Goal: Task Accomplishment & Management: Complete application form

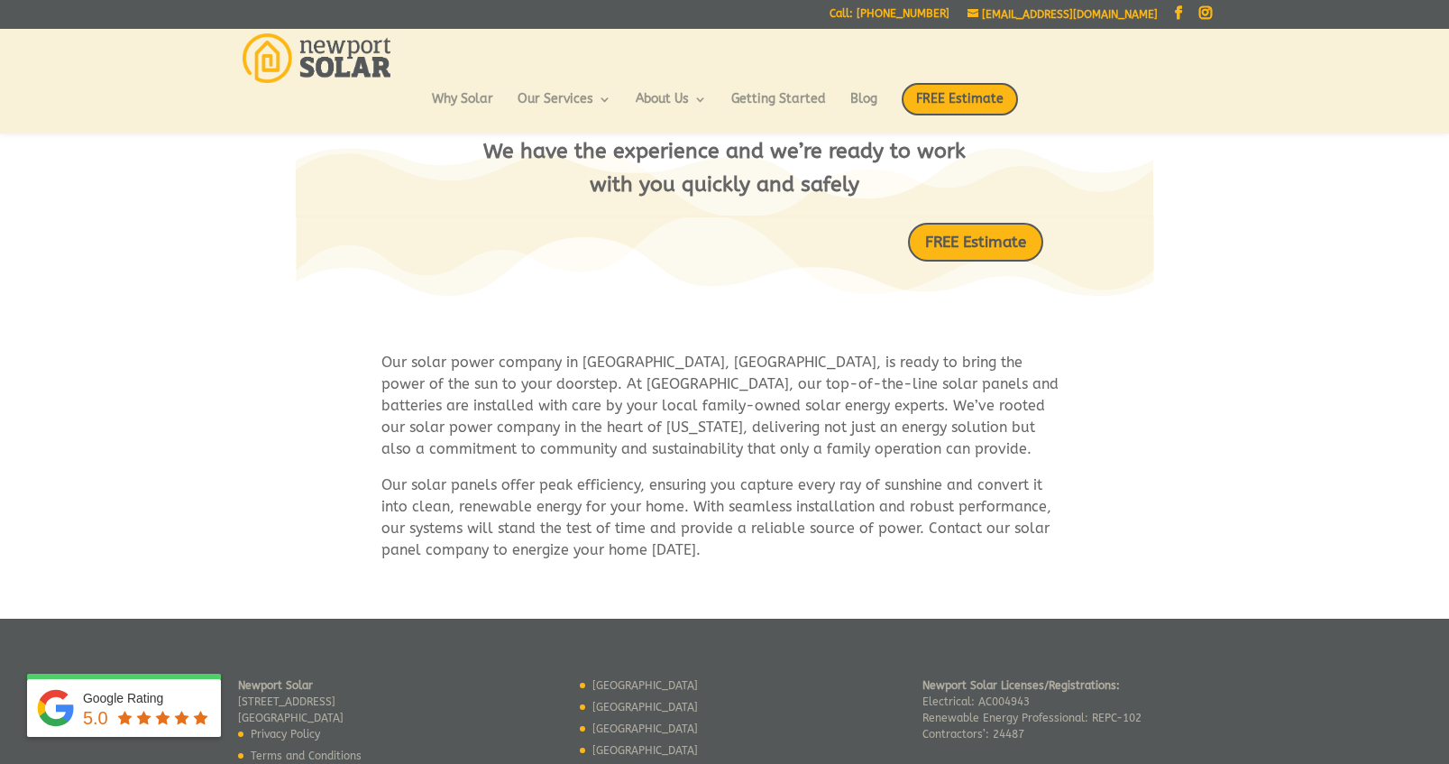
scroll to position [856, 0]
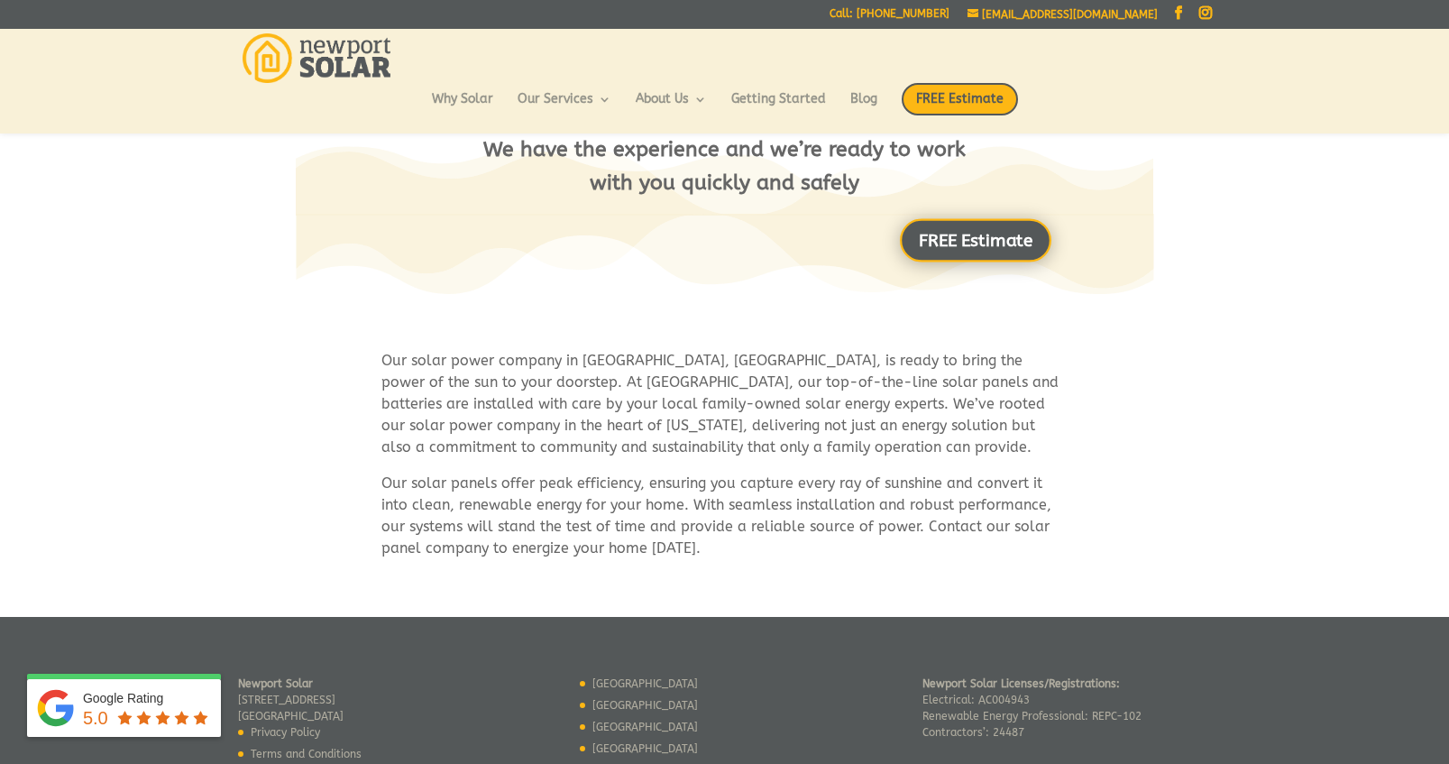
click at [1015, 245] on link "FREE Estimate" at bounding box center [975, 239] width 151 height 43
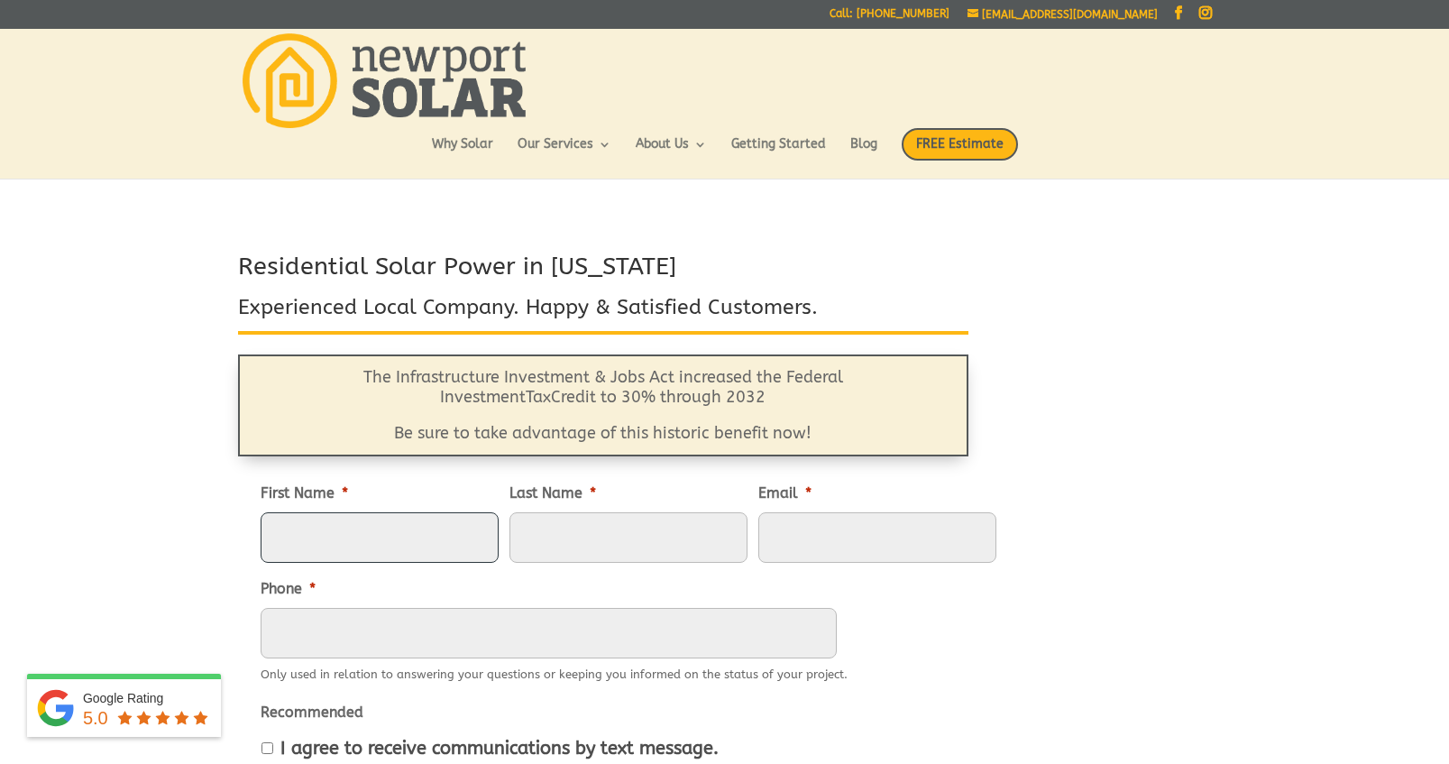
click at [378, 527] on input "First Name *" at bounding box center [380, 537] width 238 height 50
type input "Keith"
type input "Grove"
type input "grovek@gmail.com"
type input "5085666668"
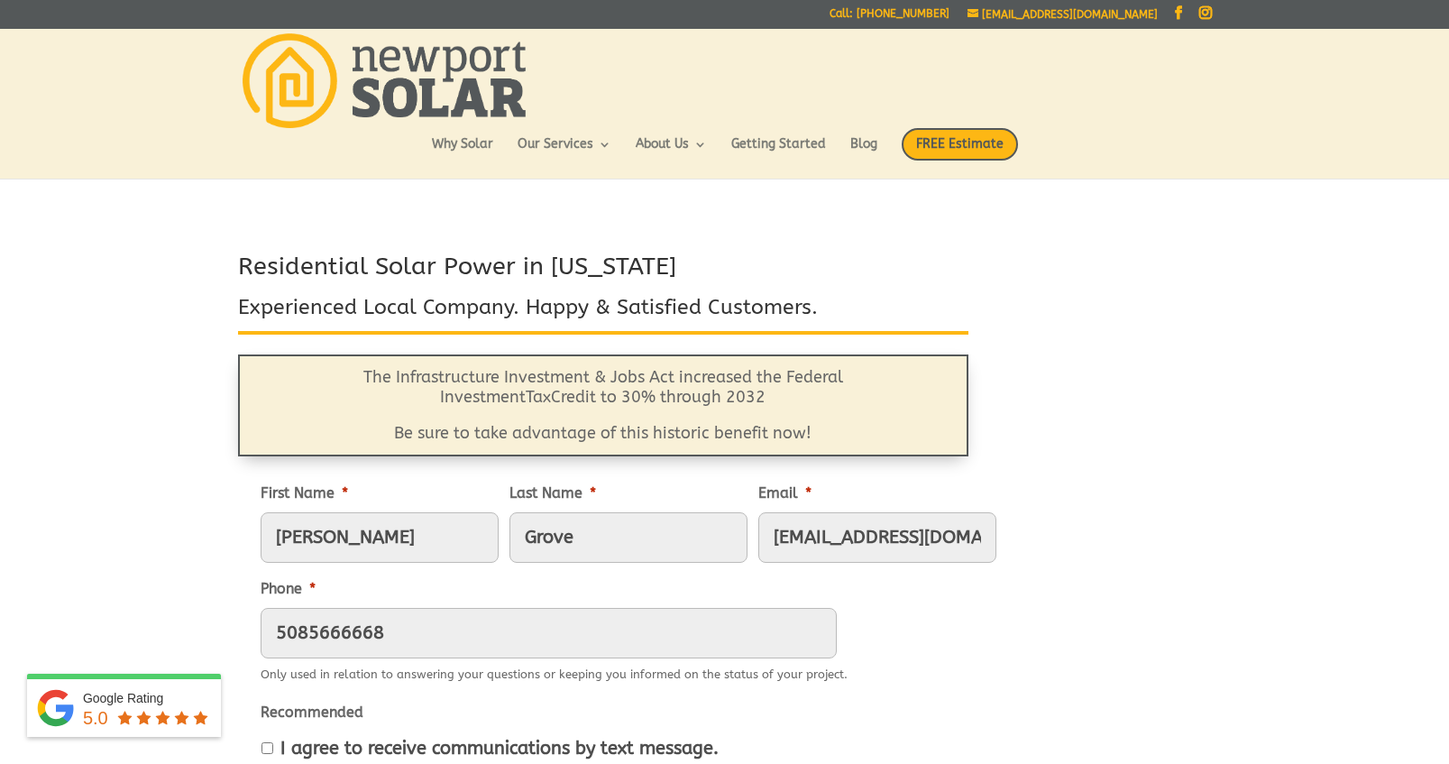
type input "9 Champlin Pl"
type input "[GEOGRAPHIC_DATA]"
type input "02840"
type input "(508) 566-6668"
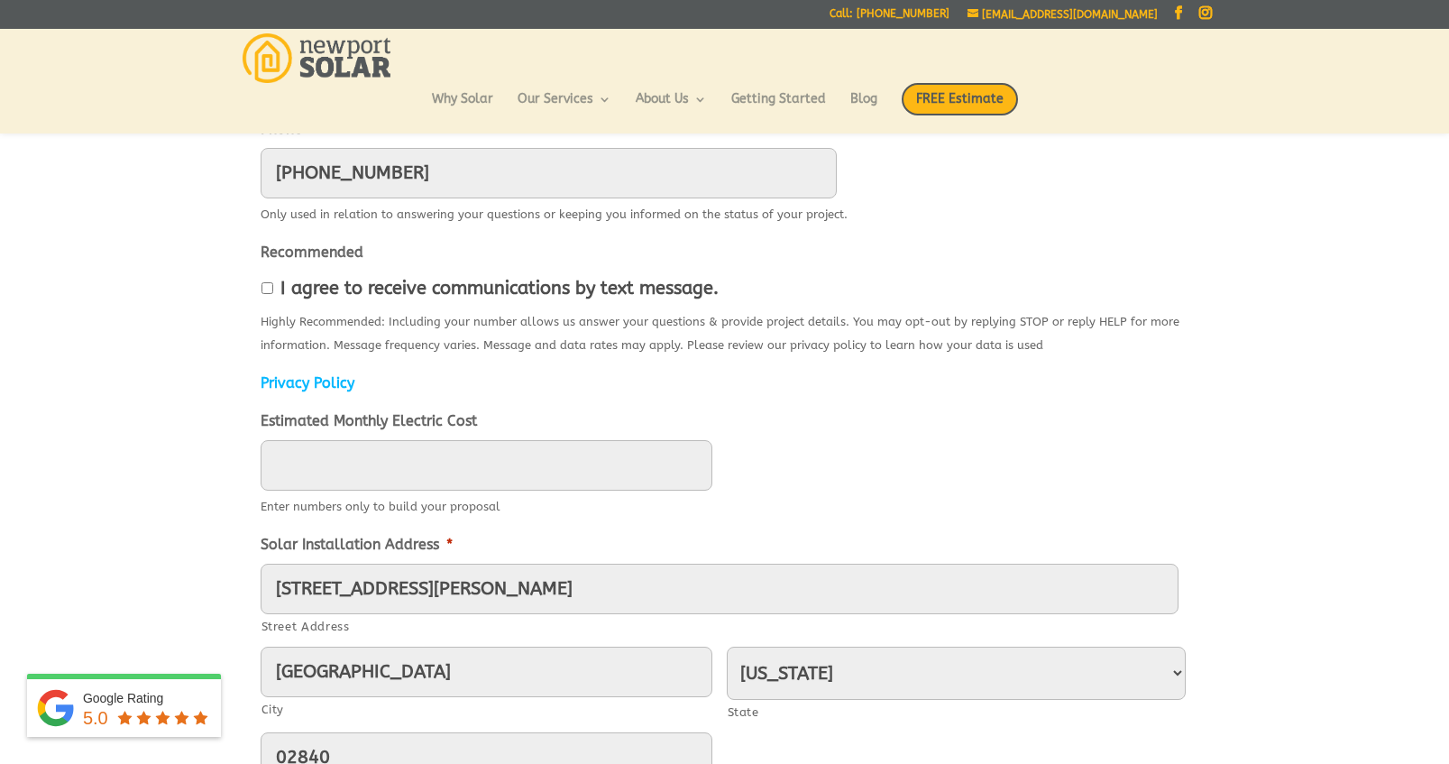
scroll to position [420, 0]
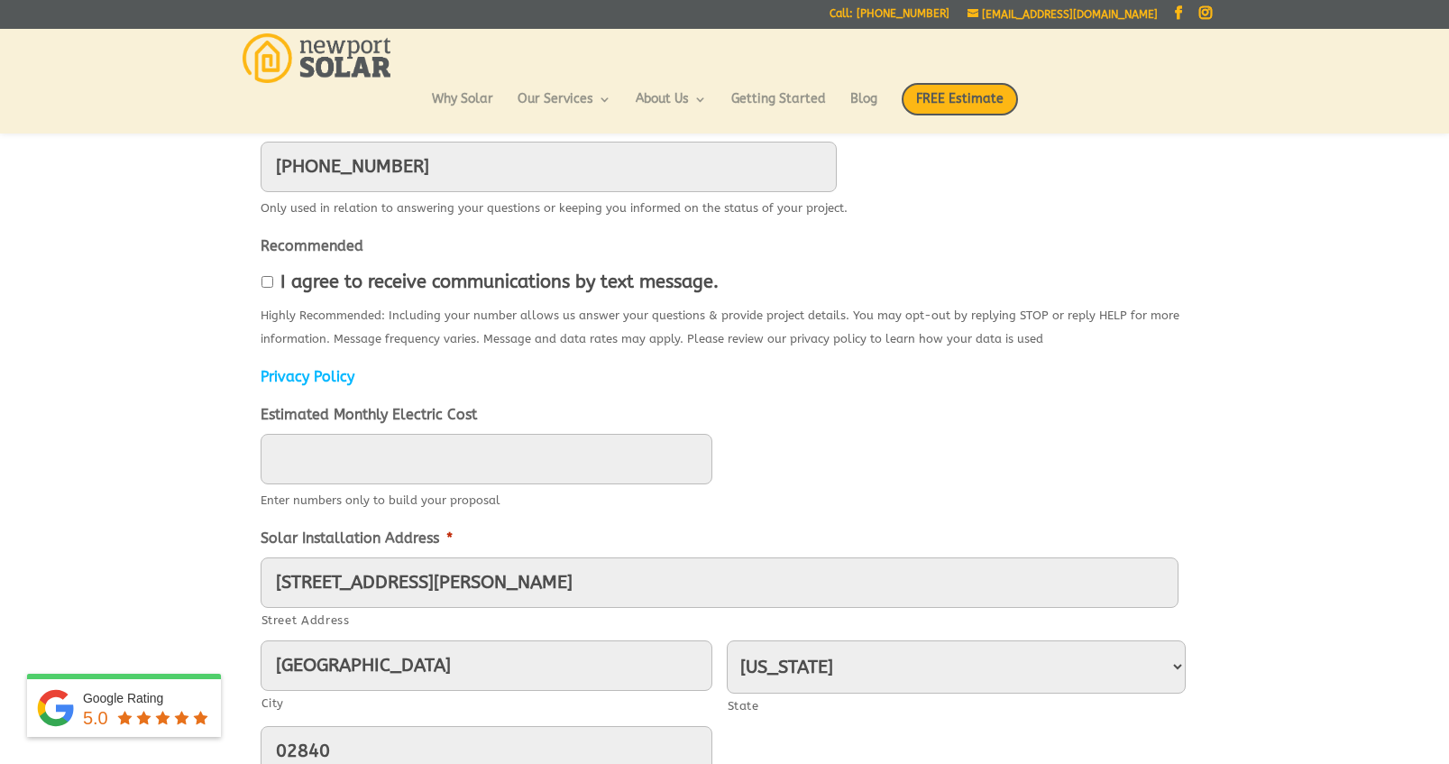
click at [270, 279] on input "I agree to receive communications by text message." at bounding box center [267, 282] width 12 height 12
checkbox input "true"
click at [499, 467] on input "____" at bounding box center [487, 459] width 452 height 50
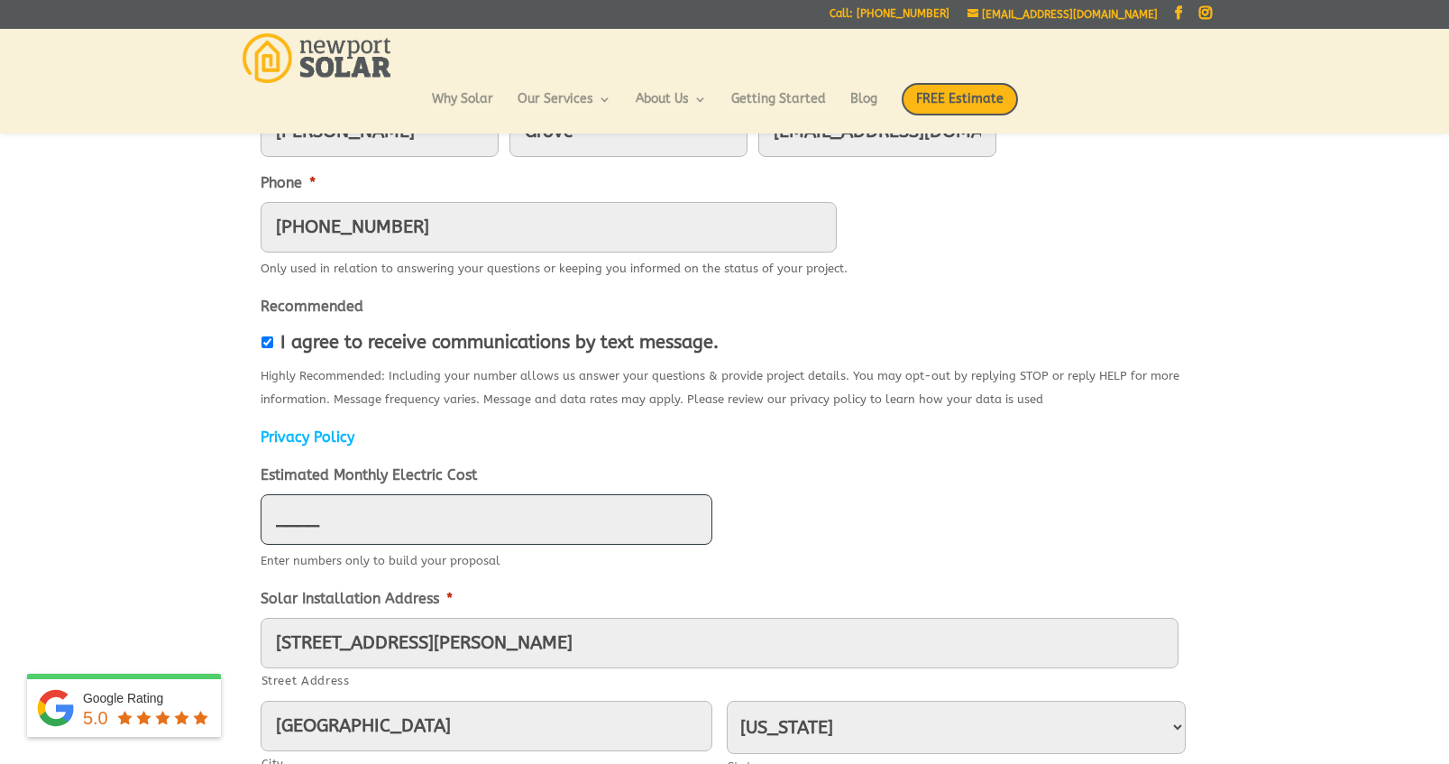
scroll to position [358, 0]
click at [371, 524] on input "225_" at bounding box center [487, 521] width 452 height 50
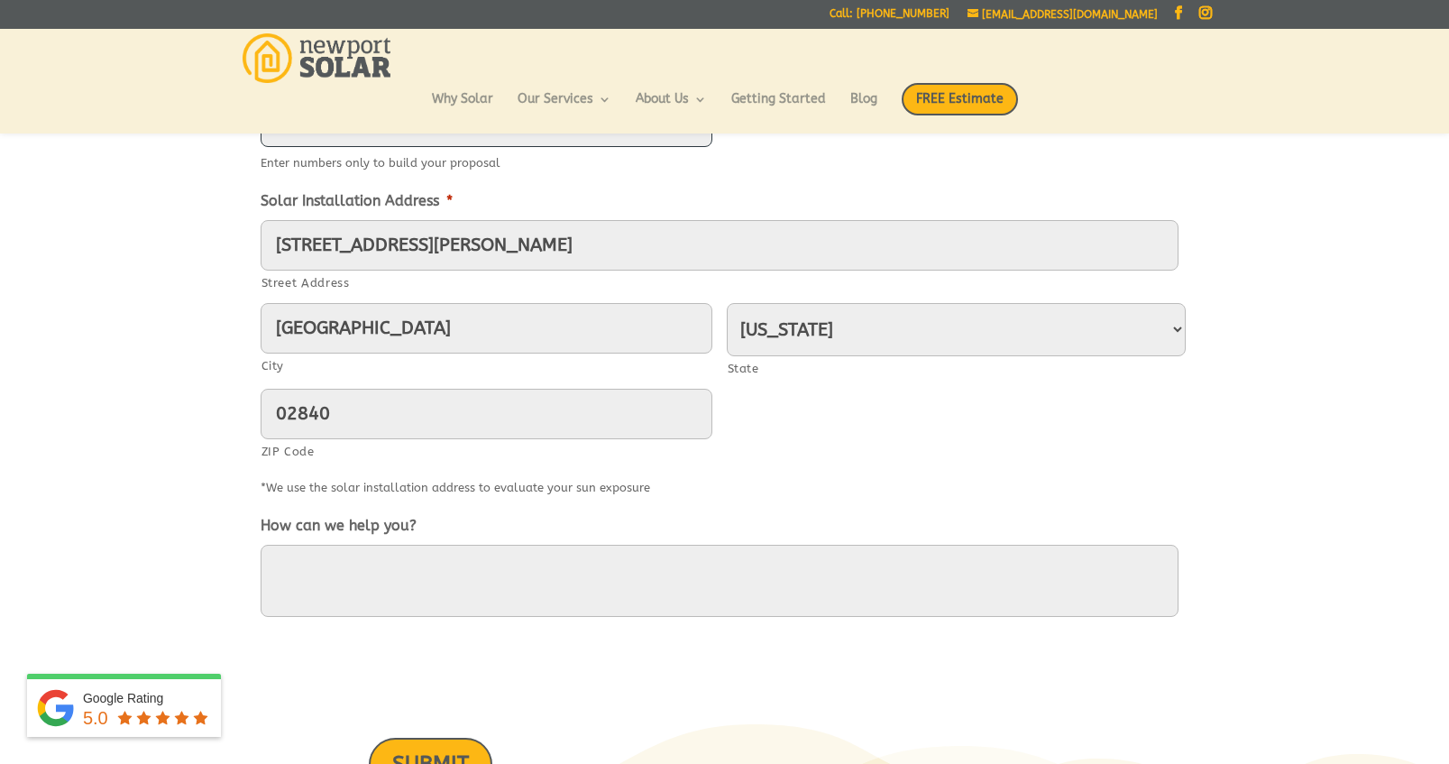
scroll to position [760, 0]
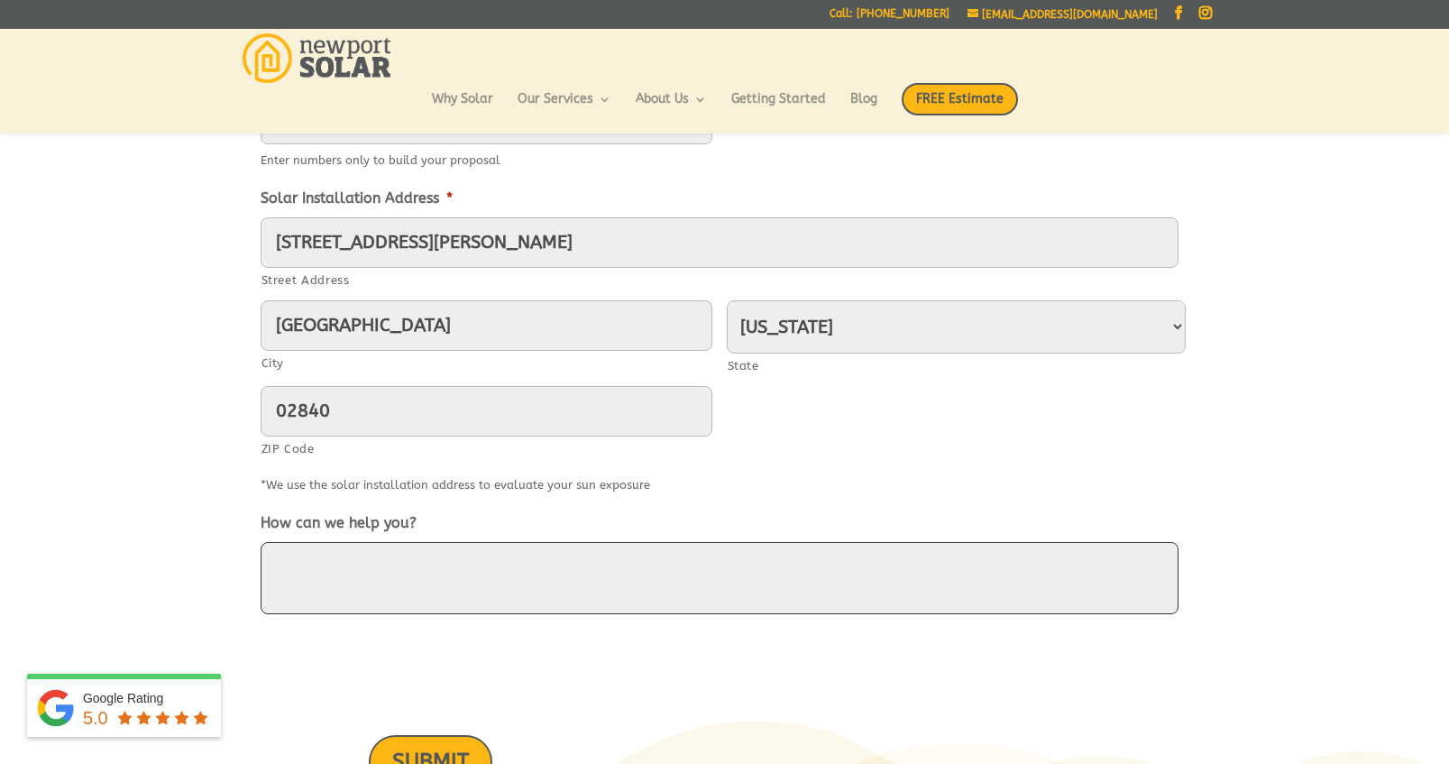
type input "225"
click at [361, 567] on textarea "How can we help you?" at bounding box center [720, 578] width 918 height 72
type textarea "W"
type textarea "I"
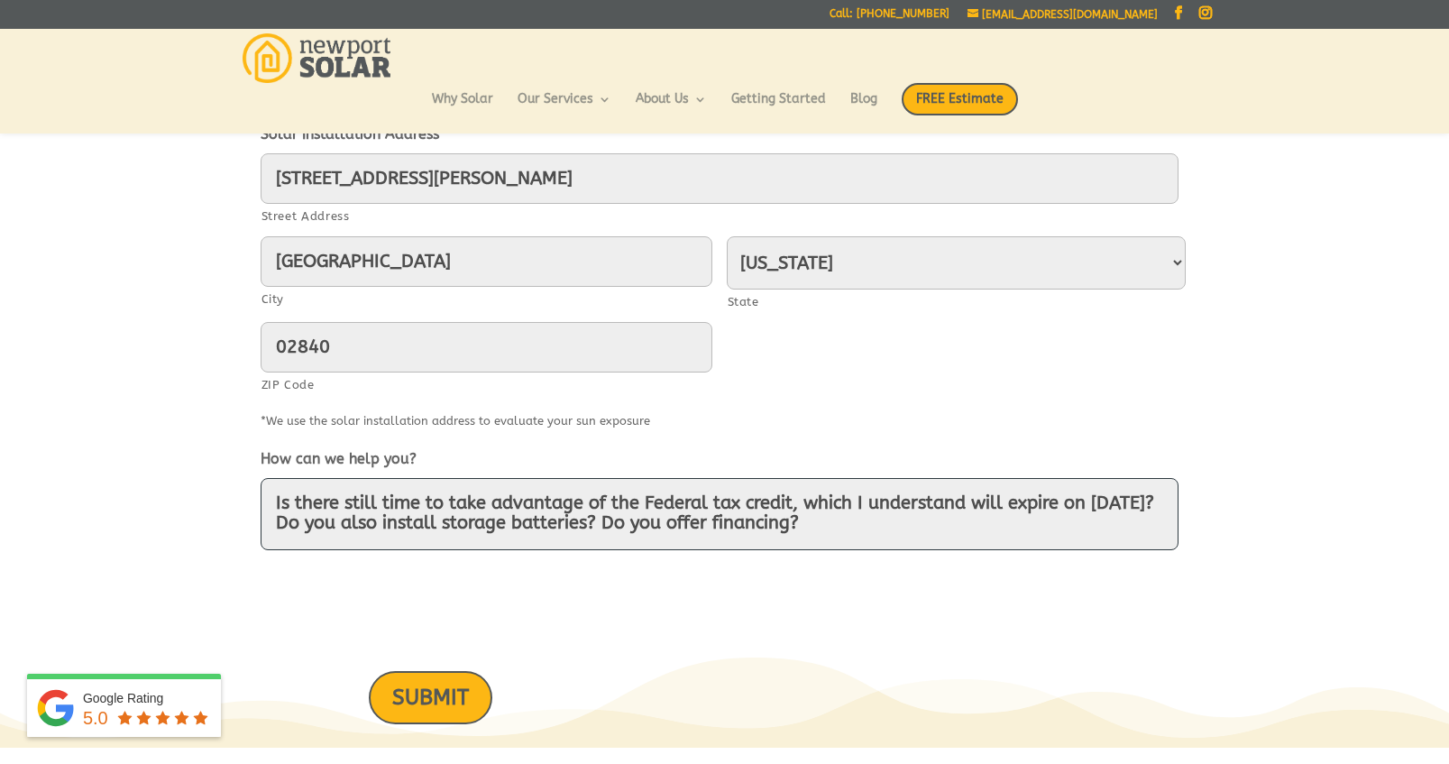
scroll to position [830, 0]
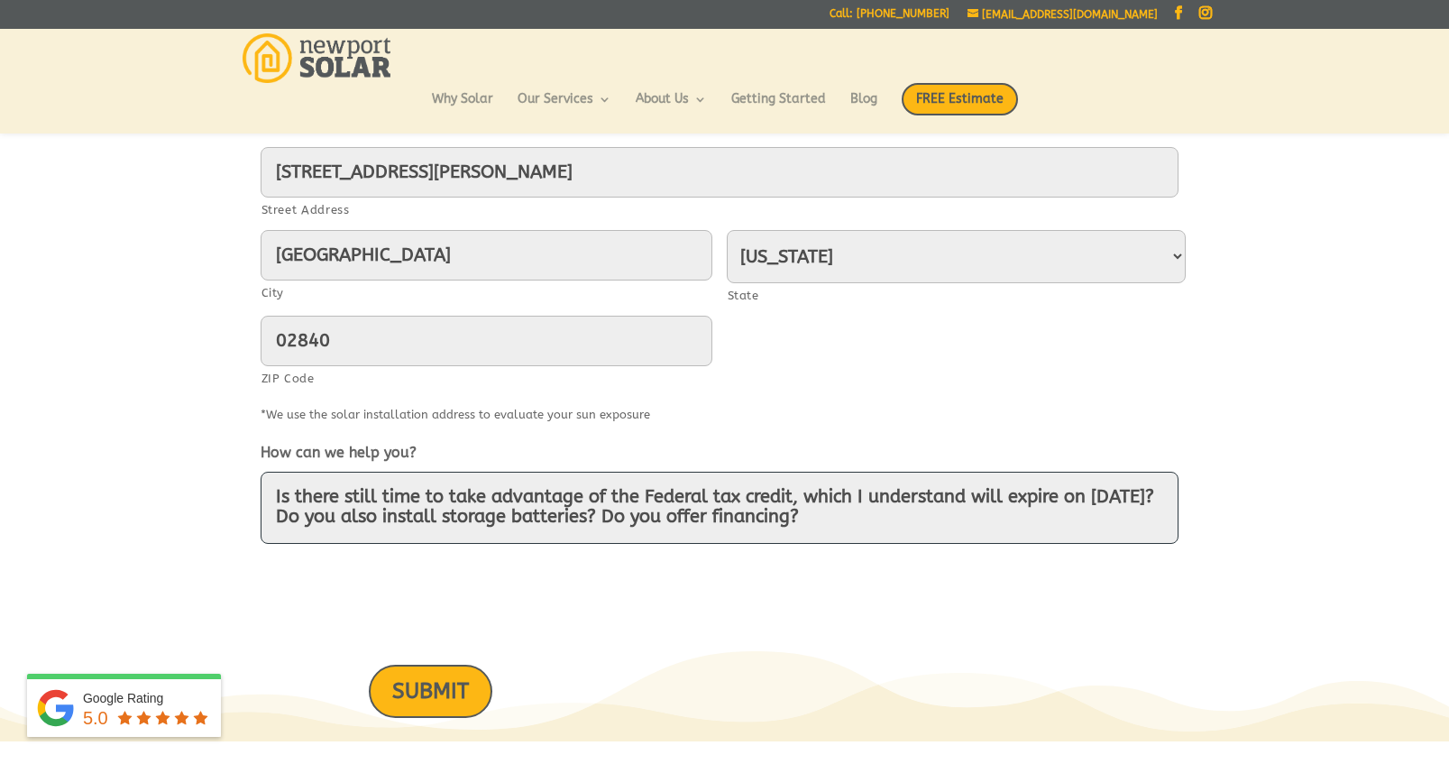
type textarea "Is there still time to take advantage of the Federal tax credit, which I unders…"
click at [423, 685] on input "SUBMIT" at bounding box center [431, 690] width 124 height 53
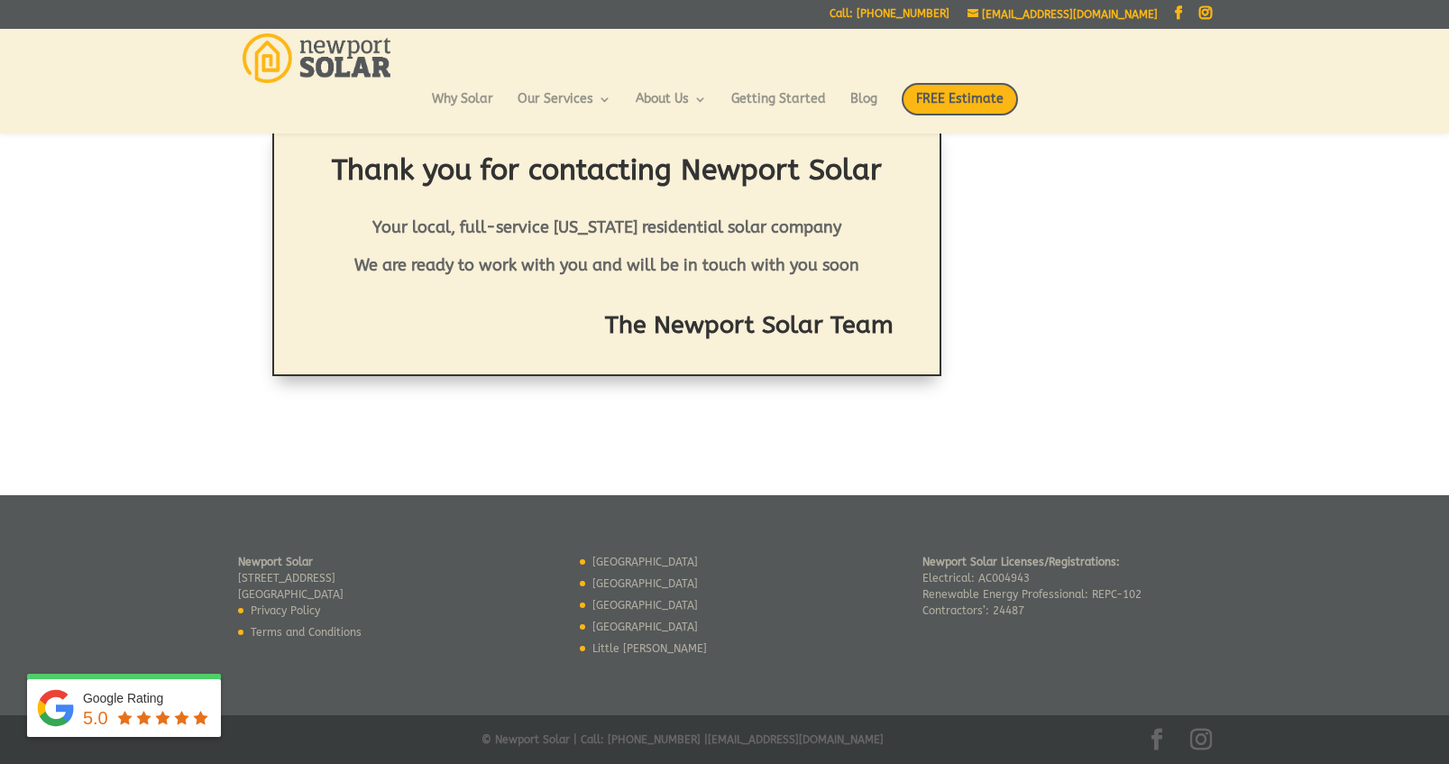
scroll to position [78, 0]
click at [374, 58] on img at bounding box center [317, 58] width 149 height 50
